Goal: Check status

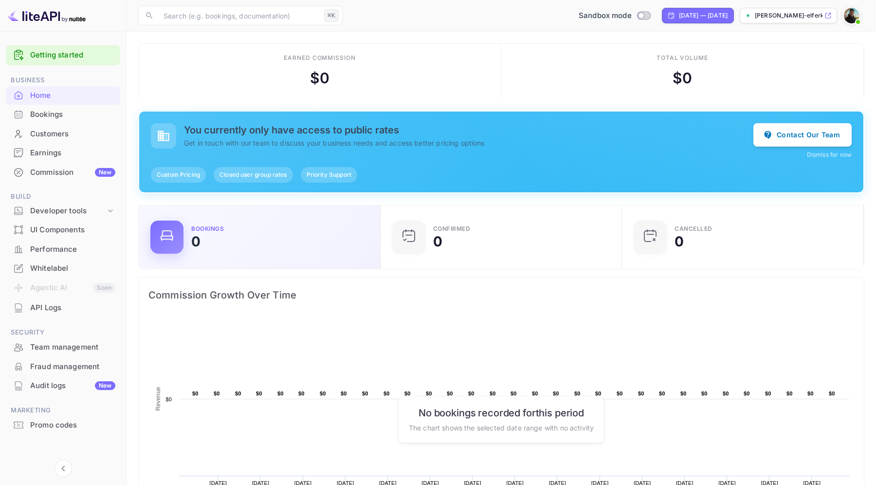
scroll to position [158, 236]
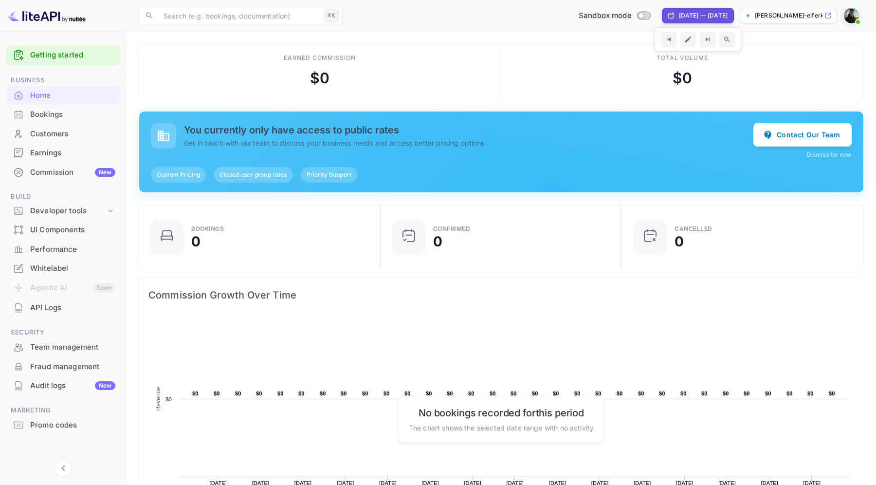
click at [679, 16] on div "[DATE] — [DATE]" at bounding box center [703, 15] width 49 height 9
select select "8"
select select "2025"
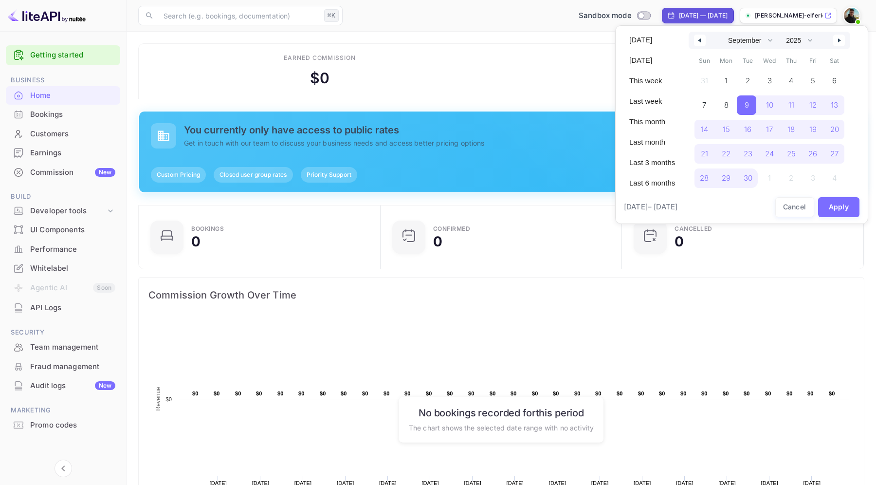
click at [668, 16] on div at bounding box center [438, 242] width 876 height 485
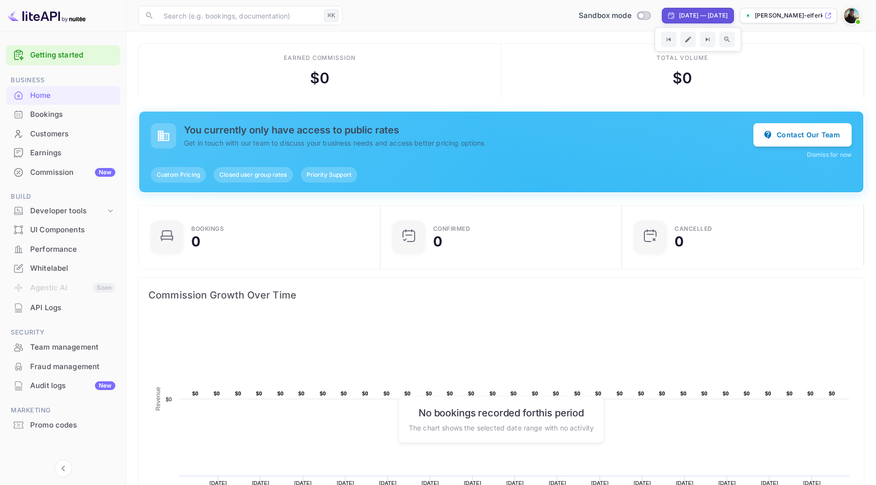
click at [766, 15] on p "[PERSON_NAME]-elferkh-k8rs.nui..." at bounding box center [789, 15] width 68 height 9
click at [325, 57] on div "Earned commission" at bounding box center [320, 58] width 72 height 9
click at [703, 64] on div "Total volume $ 0" at bounding box center [682, 71] width 363 height 55
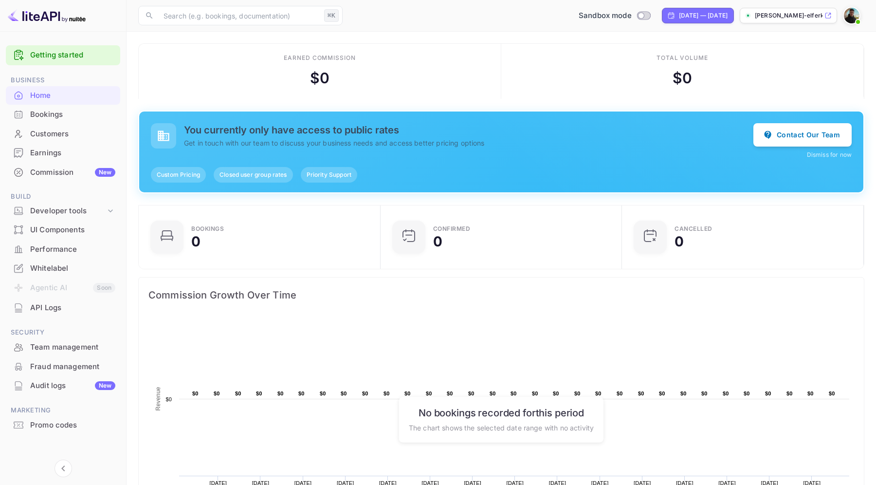
click at [703, 64] on div "Total volume $ 0" at bounding box center [682, 71] width 363 height 55
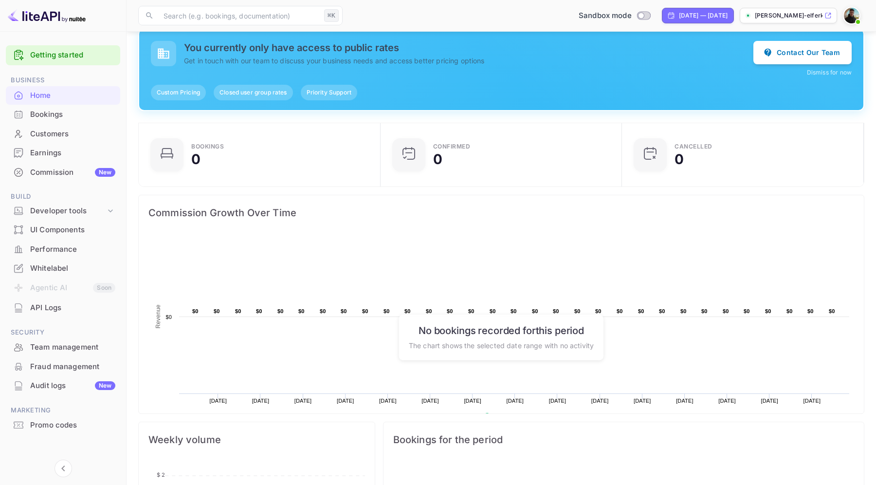
scroll to position [101, 0]
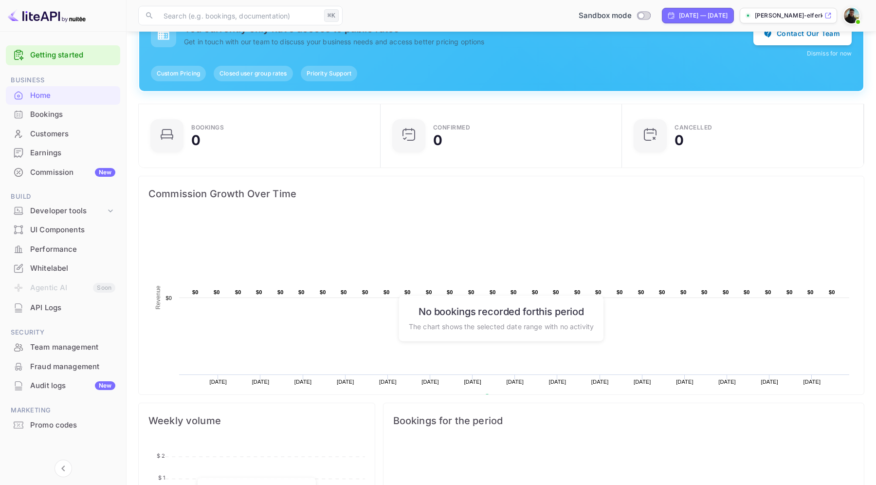
click at [249, 199] on span "Commission Growth Over Time" at bounding box center [501, 194] width 706 height 16
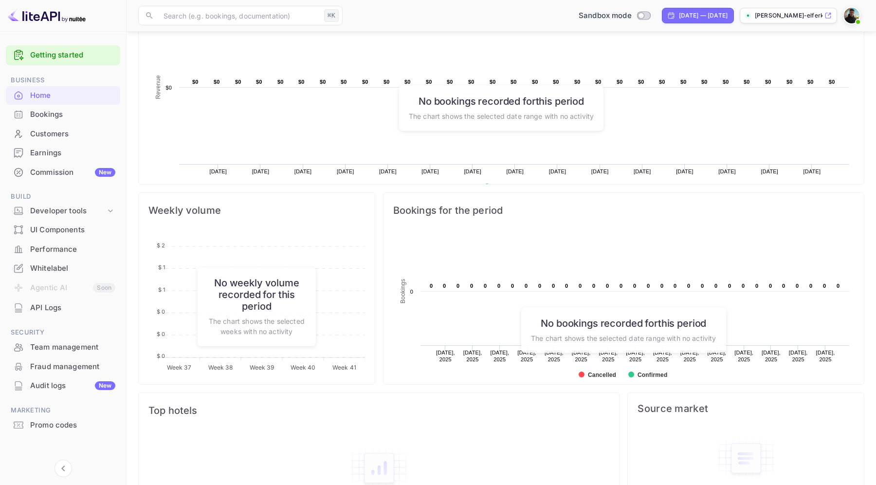
scroll to position [365, 0]
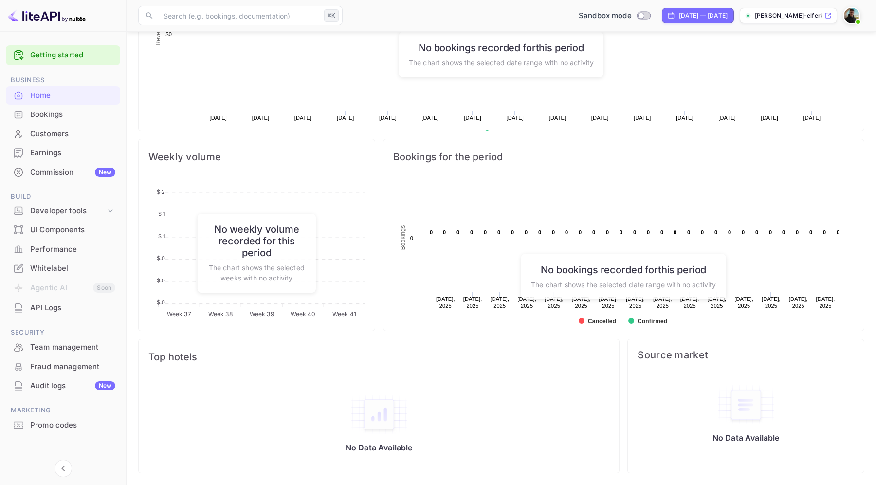
click at [190, 160] on span "Weekly volume" at bounding box center [256, 157] width 217 height 16
click at [470, 162] on span "Bookings for the period" at bounding box center [623, 157] width 461 height 16
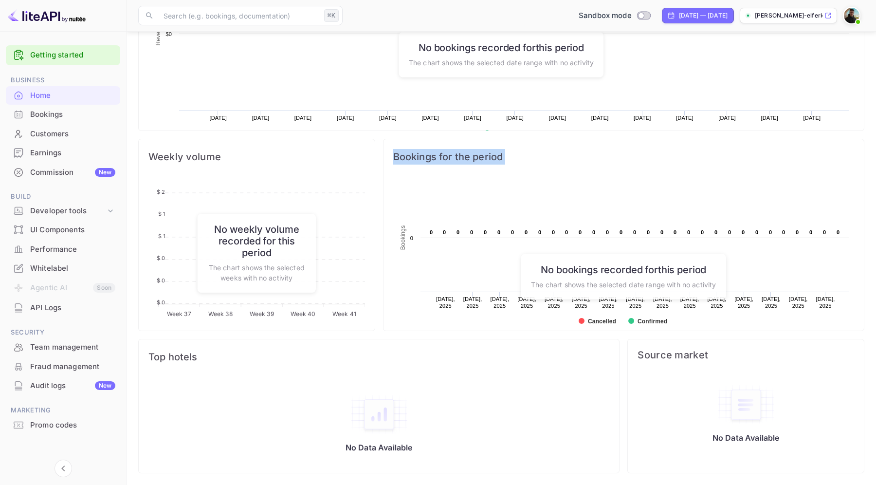
click at [470, 162] on span "Bookings for the period" at bounding box center [623, 157] width 461 height 16
click at [385, 444] on p "No Data Available" at bounding box center [379, 447] width 67 height 10
click at [703, 354] on span "Source market" at bounding box center [746, 355] width 217 height 12
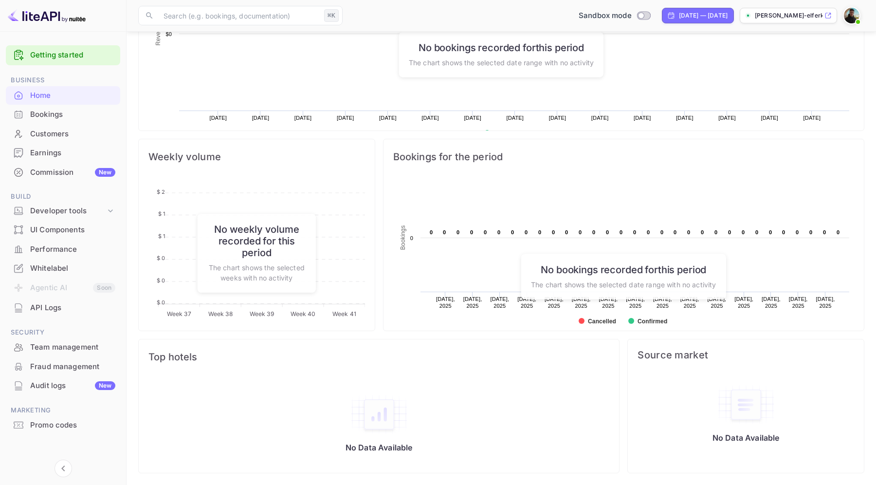
click at [703, 354] on span "Source market" at bounding box center [746, 355] width 217 height 12
click at [174, 368] on div "Top hotels" at bounding box center [379, 356] width 480 height 35
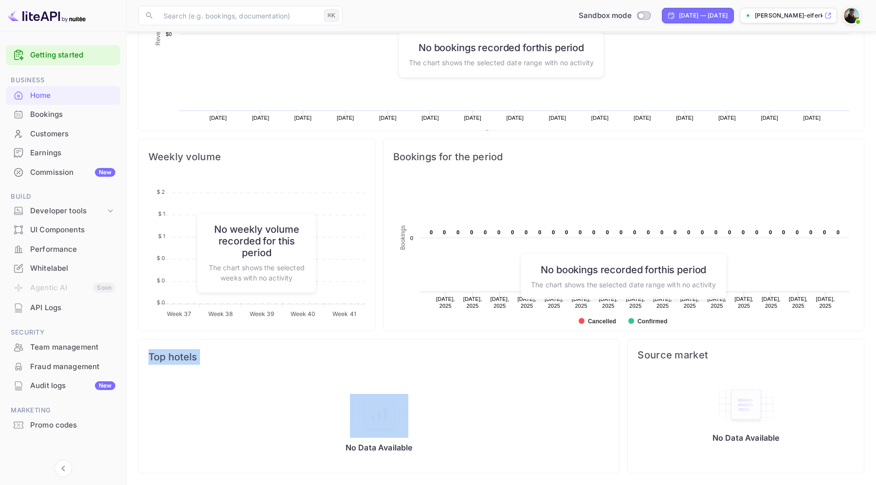
click at [609, 96] on rect at bounding box center [501, 49] width 706 height 195
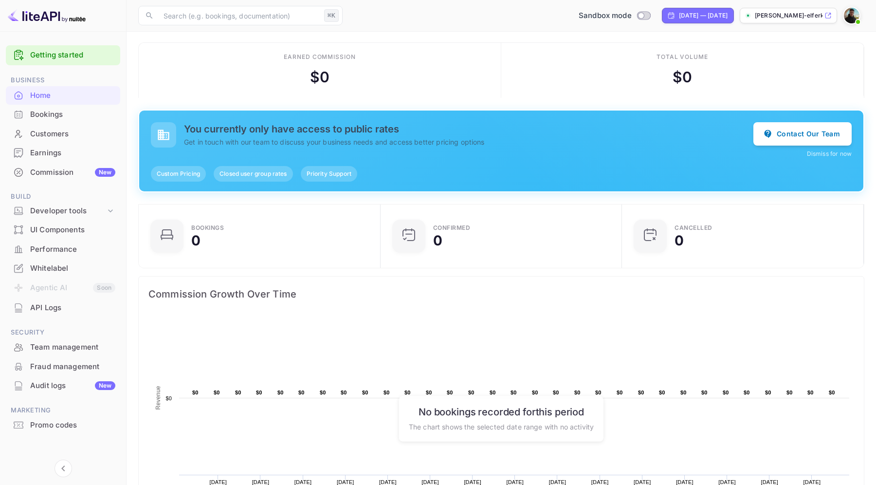
scroll to position [0, 0]
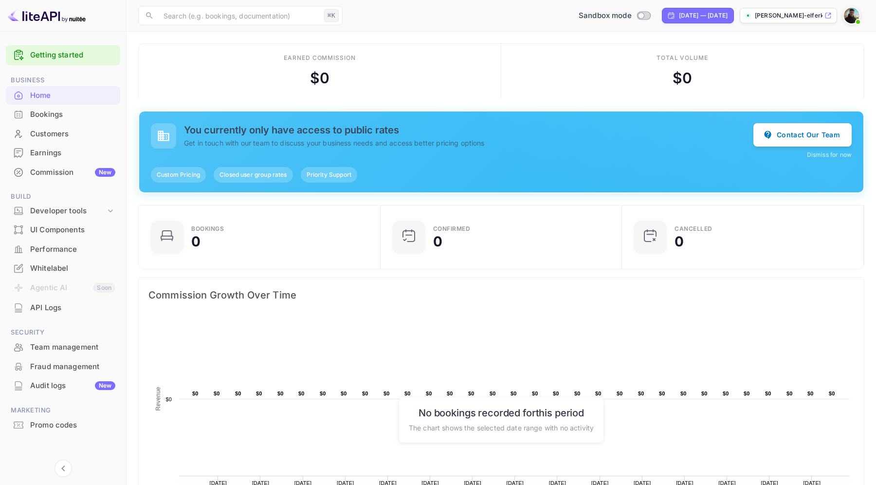
click at [320, 59] on div "Earned commission" at bounding box center [320, 58] width 72 height 9
click at [471, 171] on div "Custom Pricing Closed user group rates Priority Support" at bounding box center [501, 175] width 701 height 16
